Goal: Navigation & Orientation: Find specific page/section

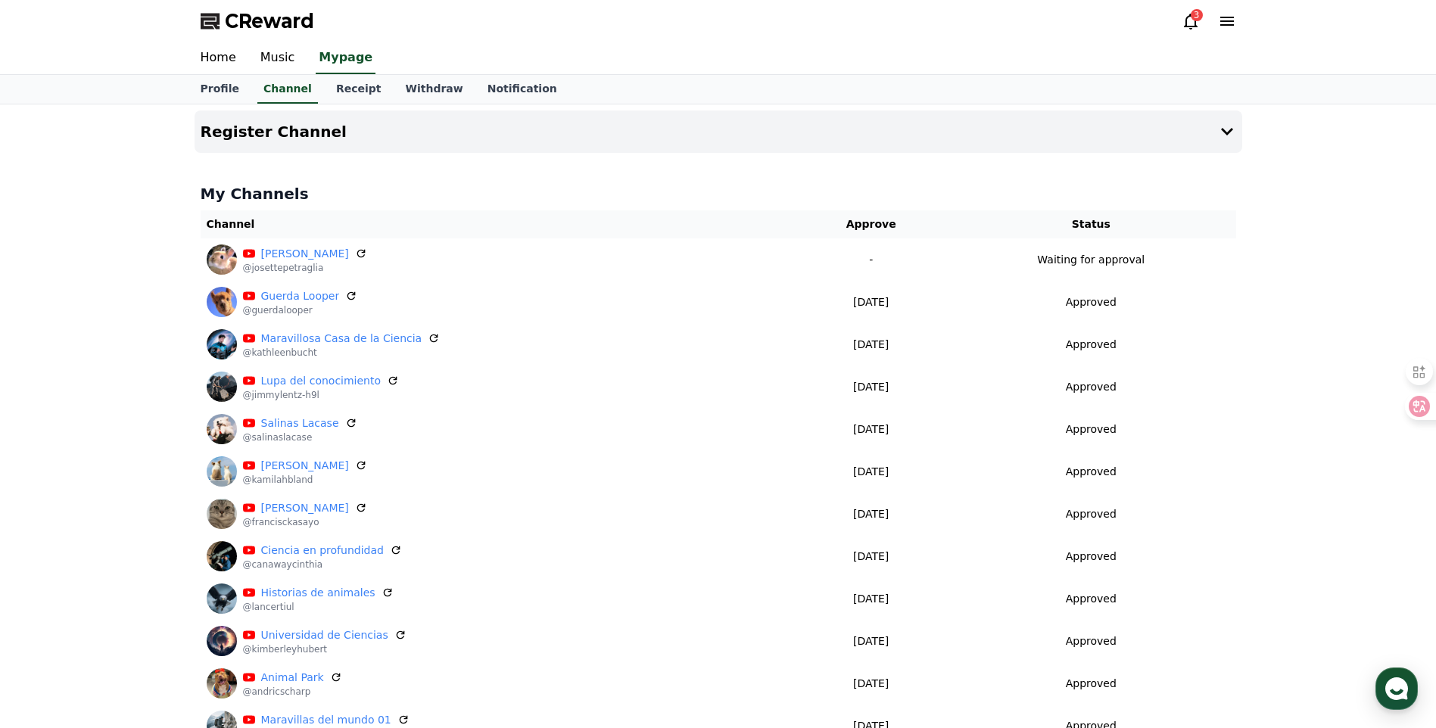
click at [1193, 16] on div "3" at bounding box center [1197, 15] width 12 height 12
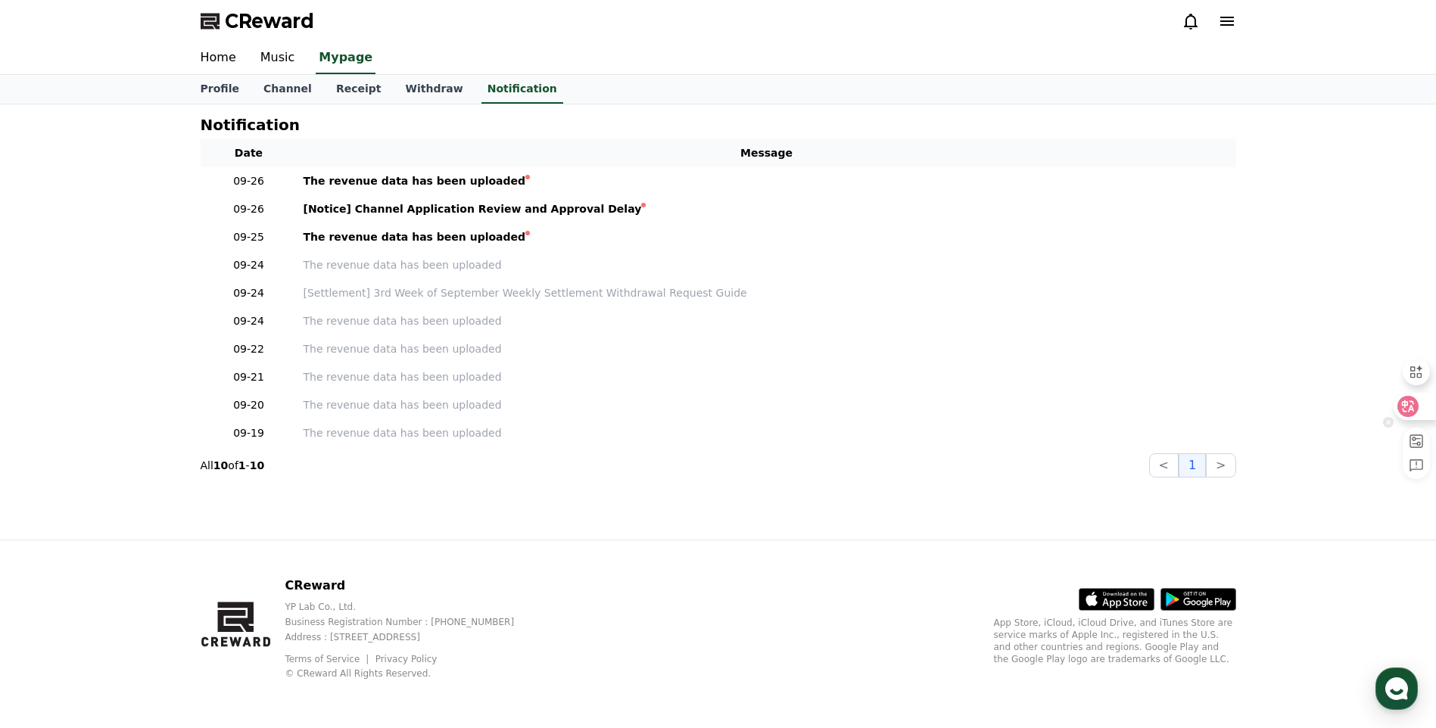
click at [1412, 407] on icon at bounding box center [1408, 406] width 13 height 12
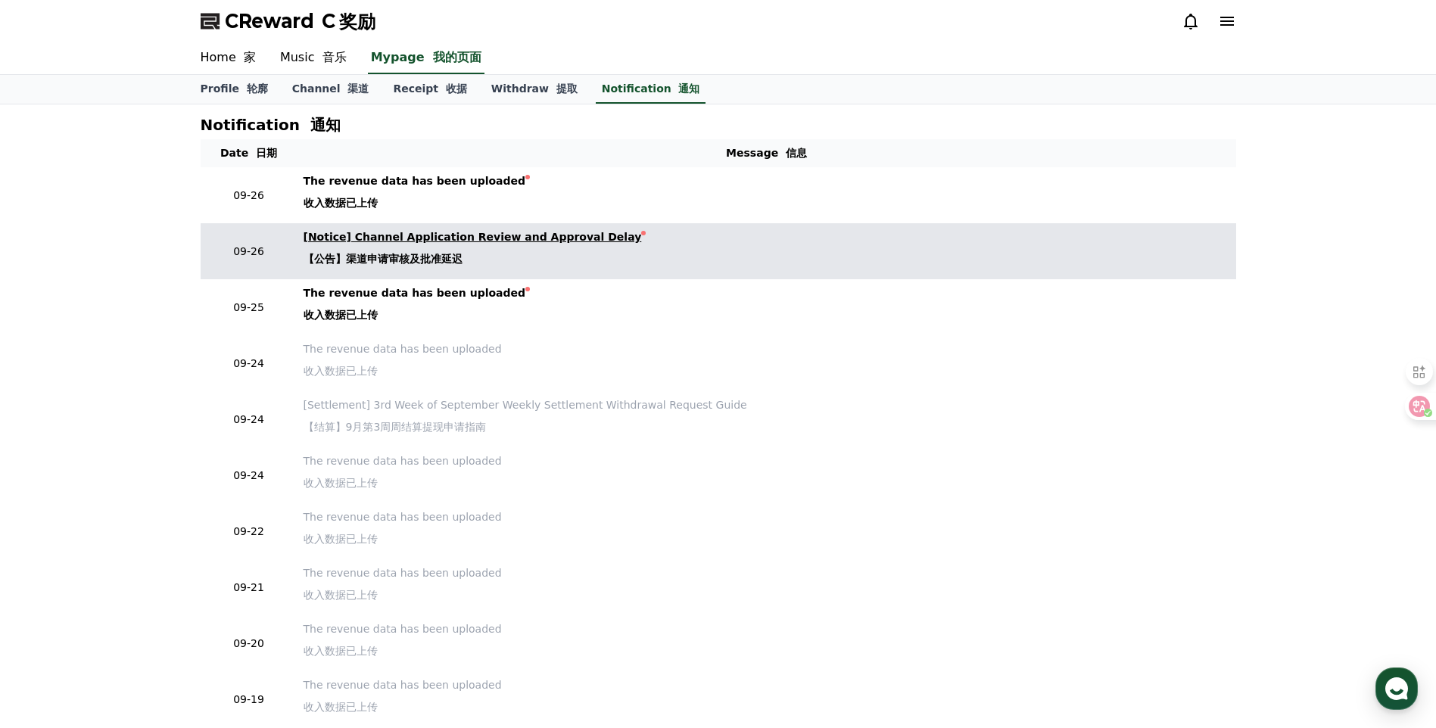
click at [378, 255] on font "【公告】渠道申请审核及批准延迟" at bounding box center [383, 259] width 159 height 12
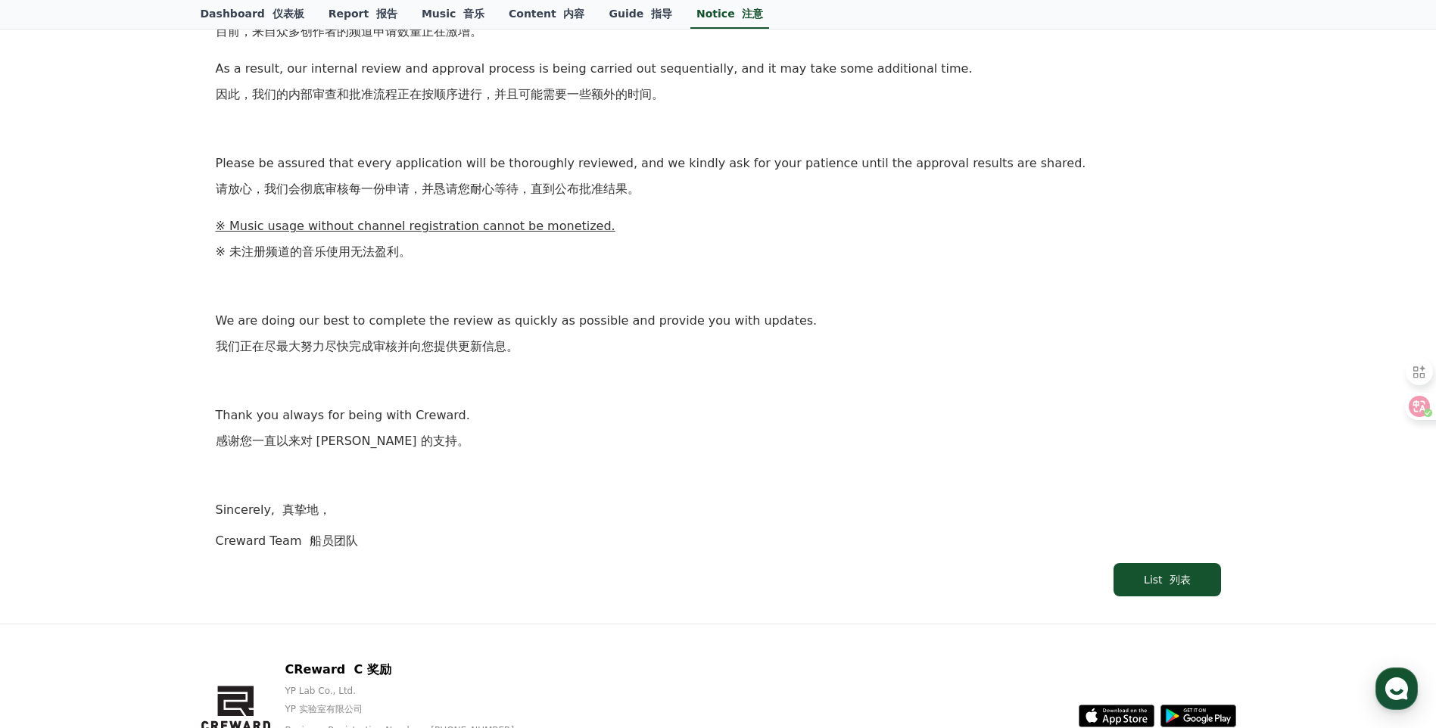
scroll to position [631, 0]
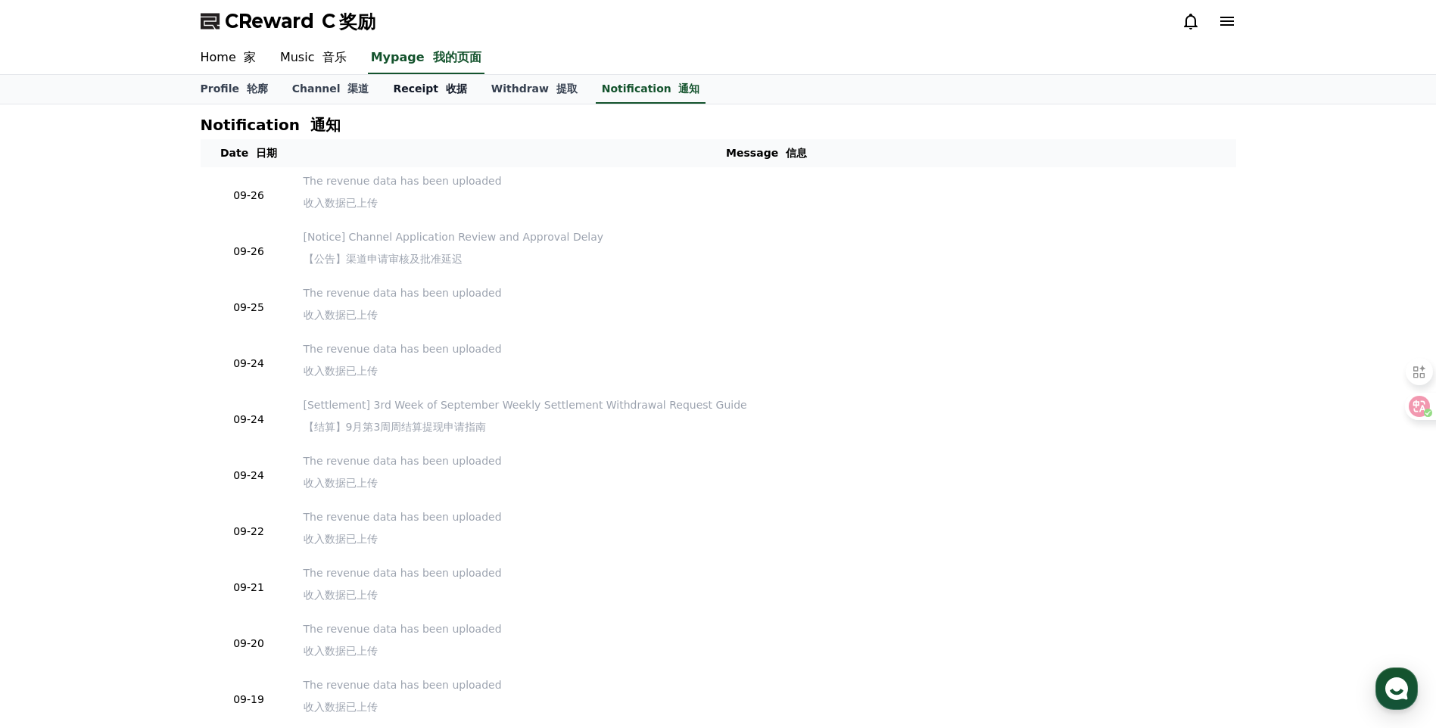
click at [446, 93] on font "收据" at bounding box center [456, 89] width 21 height 12
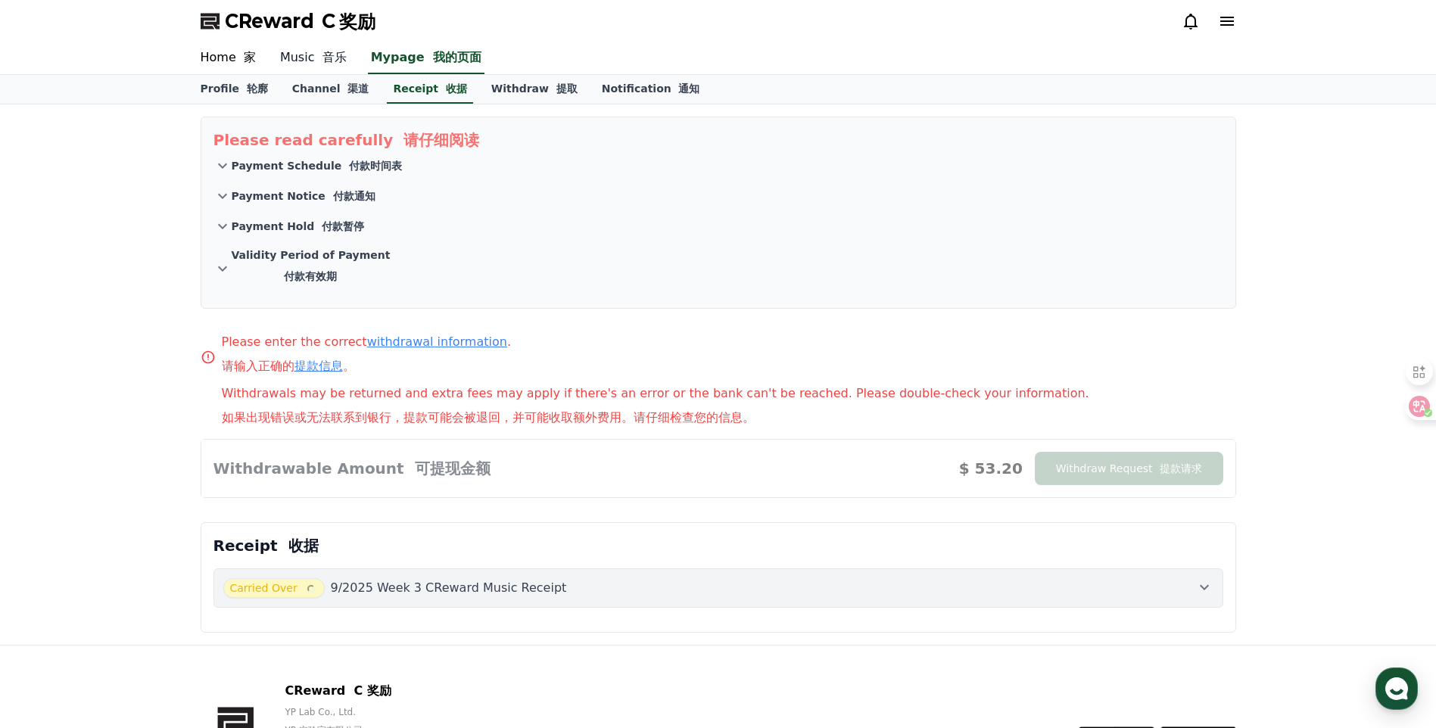
click at [318, 47] on link "Music 音乐" at bounding box center [313, 58] width 91 height 32
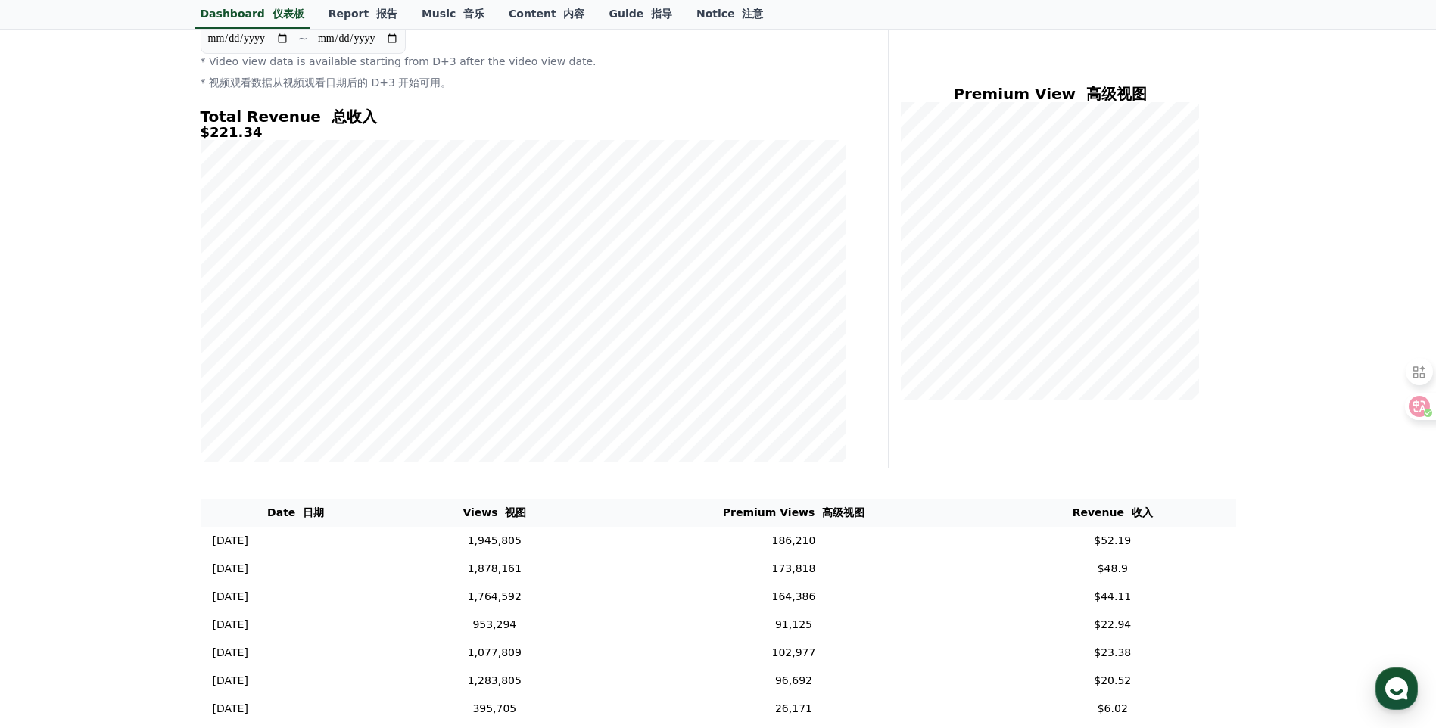
scroll to position [126, 0]
